Goal: Task Accomplishment & Management: Use online tool/utility

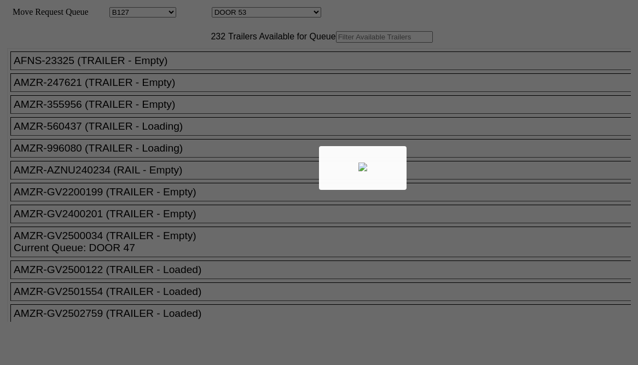
select select "28"
select select "646"
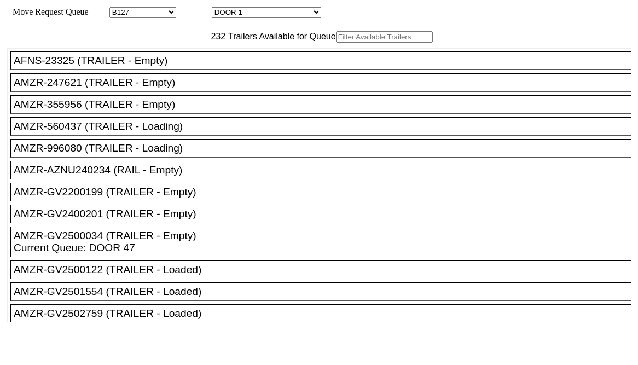
click at [228, 62] on div at bounding box center [319, 182] width 638 height 365
click at [336, 43] on input "text" at bounding box center [384, 36] width 97 height 11
paste input "SV2602897"
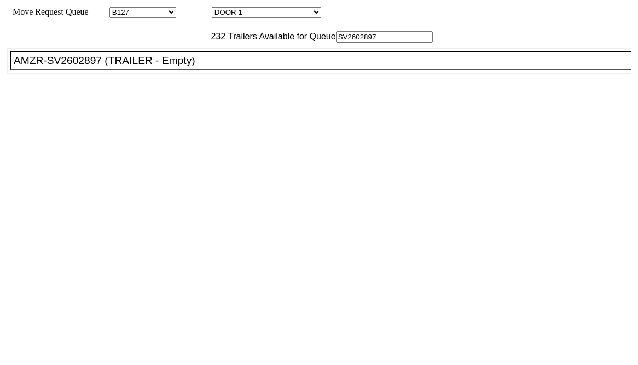
type input "SV2602897"
click at [90, 67] on div "AMZR-SV2602897 (TRAILER - Empty)" at bounding box center [326, 61] width 624 height 12
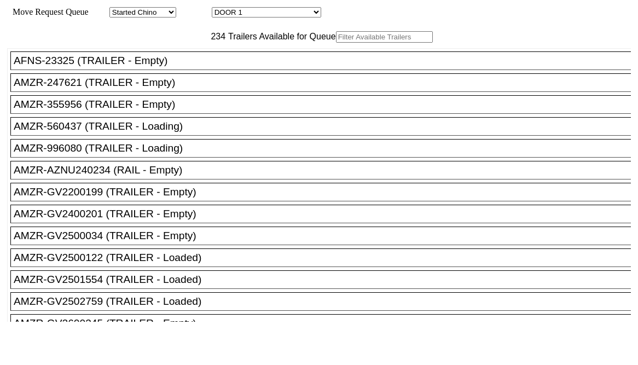
click at [336, 43] on input "text" at bounding box center [384, 36] width 97 height 11
paste input "V562433"
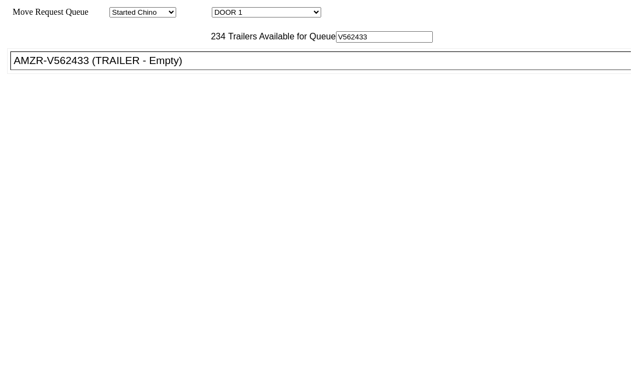
type input "V562433"
click at [86, 67] on div "AMZR-V562433 (TRAILER - Empty)" at bounding box center [326, 61] width 624 height 12
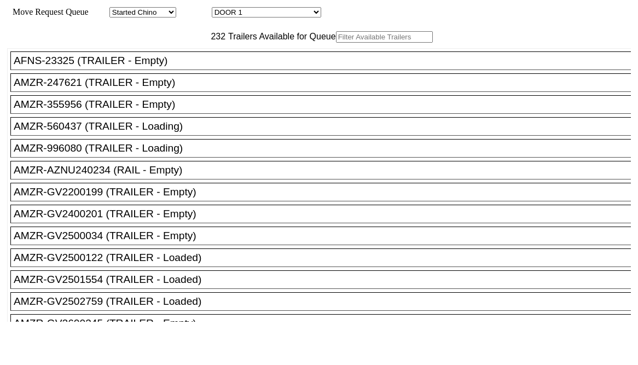
click at [225, 61] on body "Move Request Queue Area Started Chino Lost Chino Appt Chino B27 B127 Center Yar…" at bounding box center [318, 184] width 629 height 361
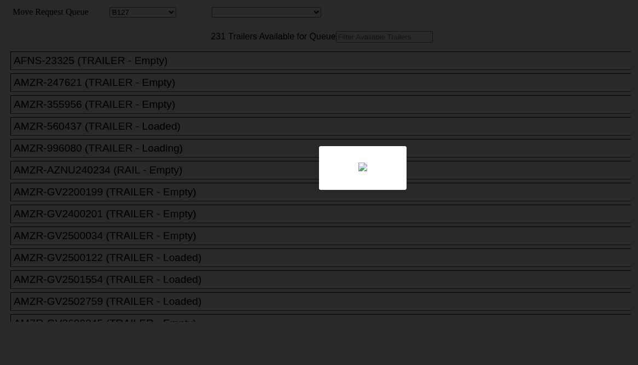
select select "28"
